Goal: Transaction & Acquisition: Subscribe to service/newsletter

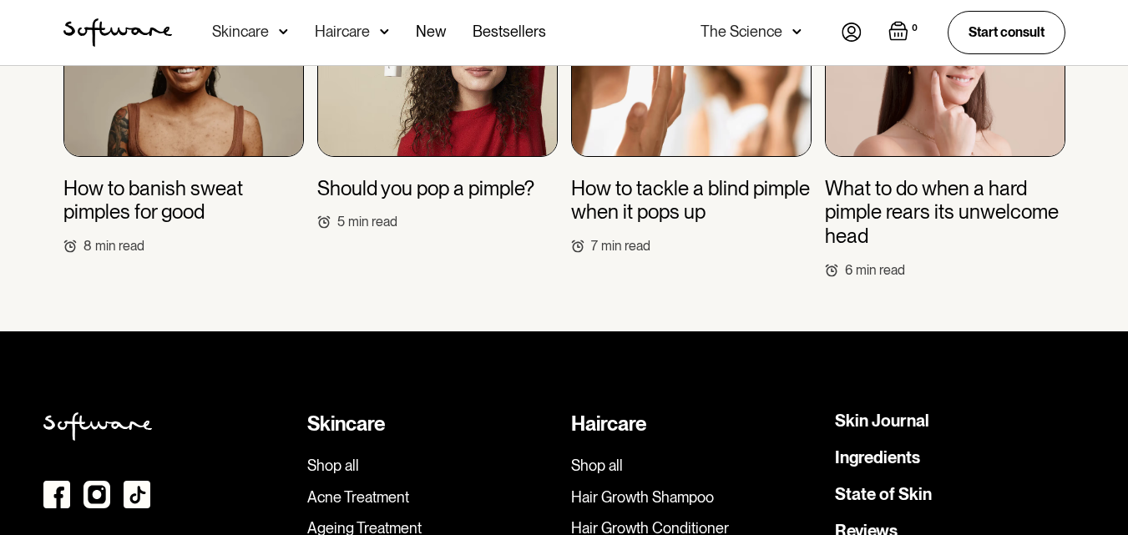
scroll to position [4052, 0]
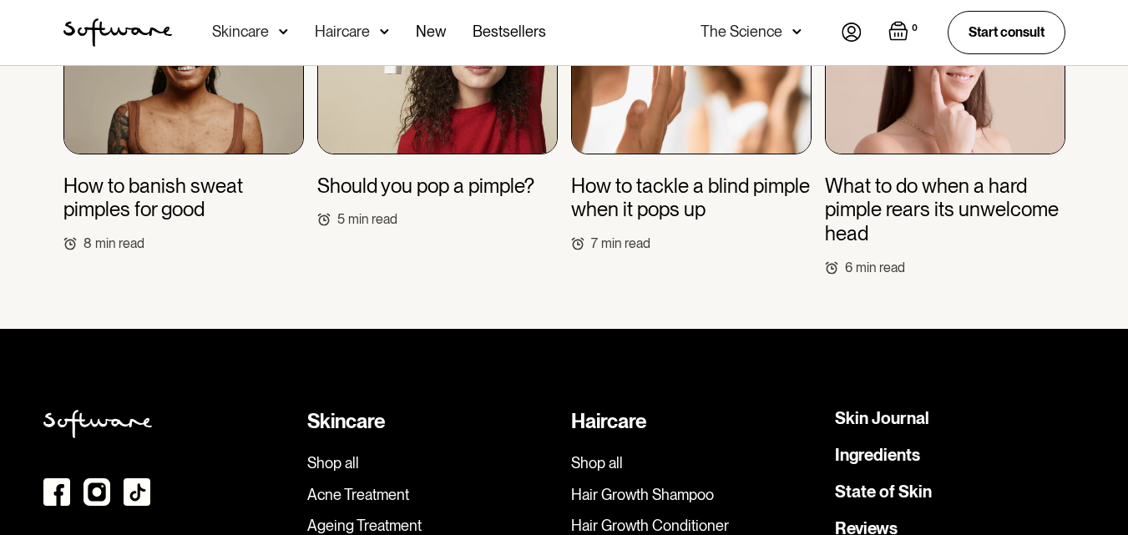
click at [418, 174] on h3 "Should you pop a pimple?" at bounding box center [425, 186] width 217 height 24
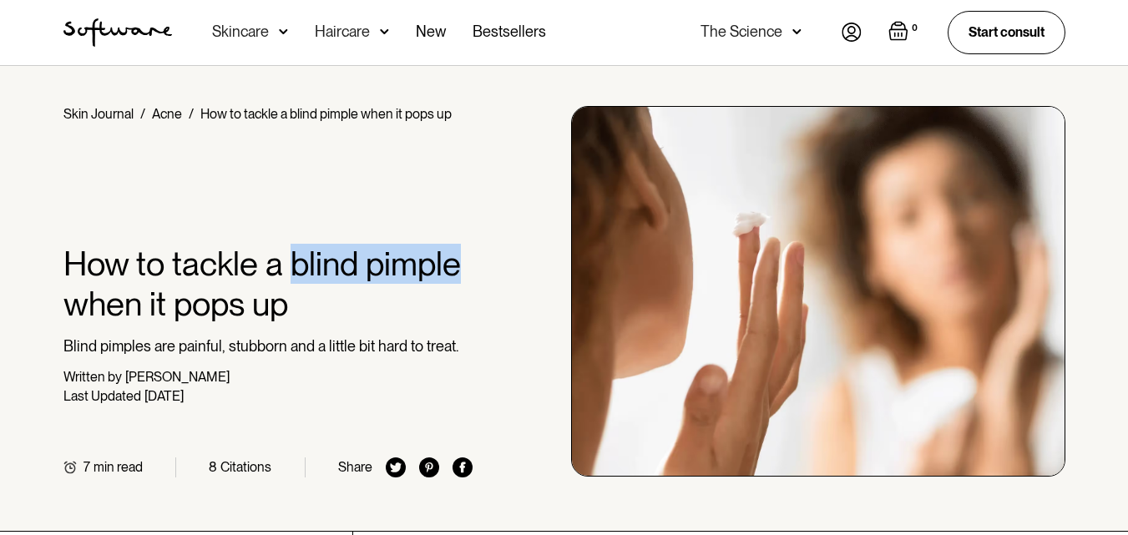
drag, startPoint x: 291, startPoint y: 267, endPoint x: 456, endPoint y: 280, distance: 164.9
click at [456, 280] on h1 "How to tackle a blind pimple when it pops up" at bounding box center [268, 284] width 410 height 80
copy h1 "blind pimple"
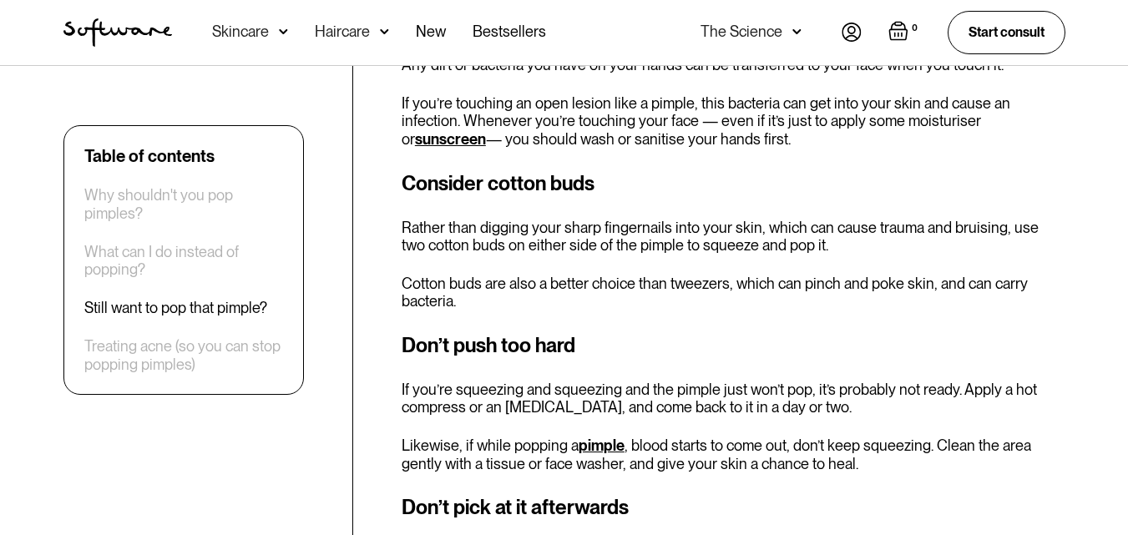
scroll to position [2187, 0]
click at [420, 168] on h3 "Consider cotton buds" at bounding box center [734, 183] width 664 height 30
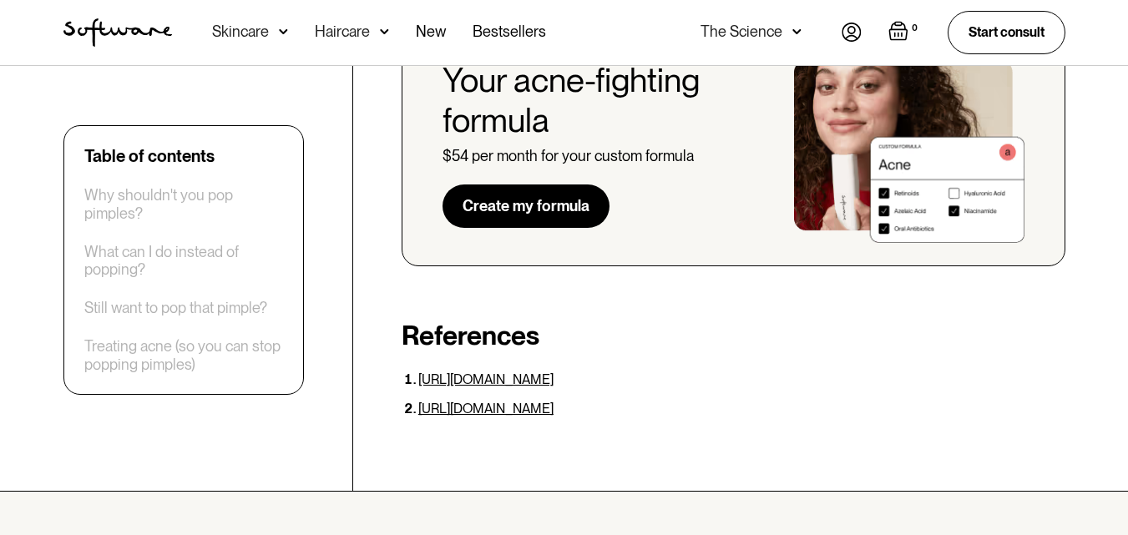
scroll to position [3245, 0]
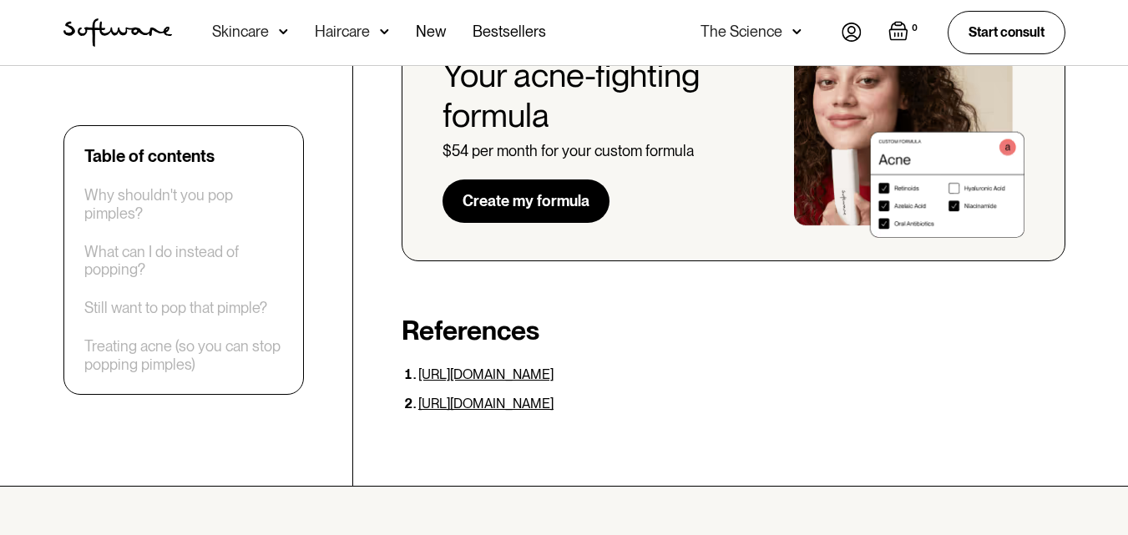
click at [556, 204] on link "Create my formula" at bounding box center [525, 201] width 167 height 43
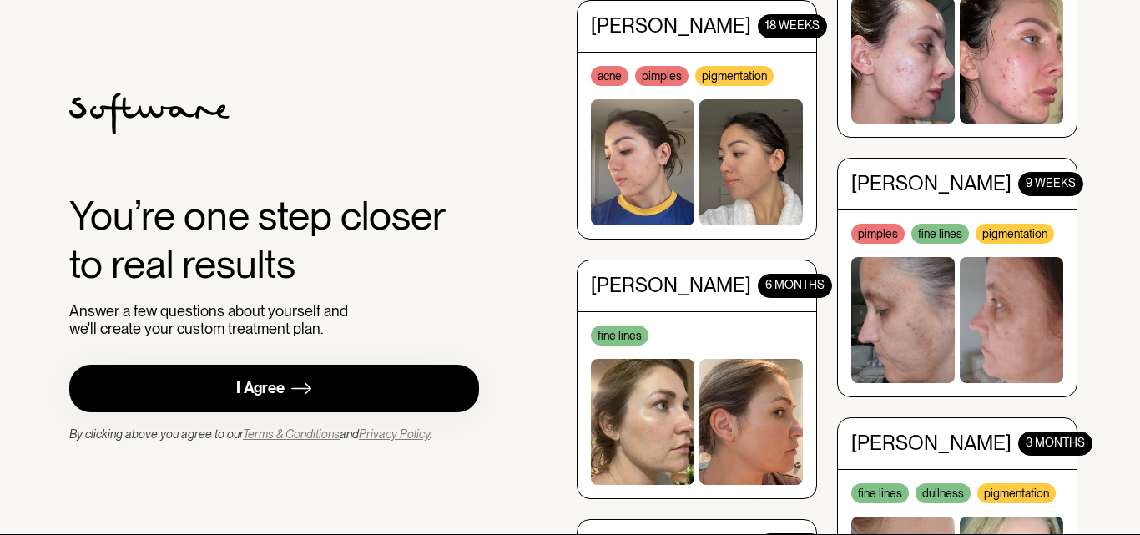
click at [380, 377] on link "I Agree" at bounding box center [274, 389] width 410 height 48
